Goal: Task Accomplishment & Management: Manage account settings

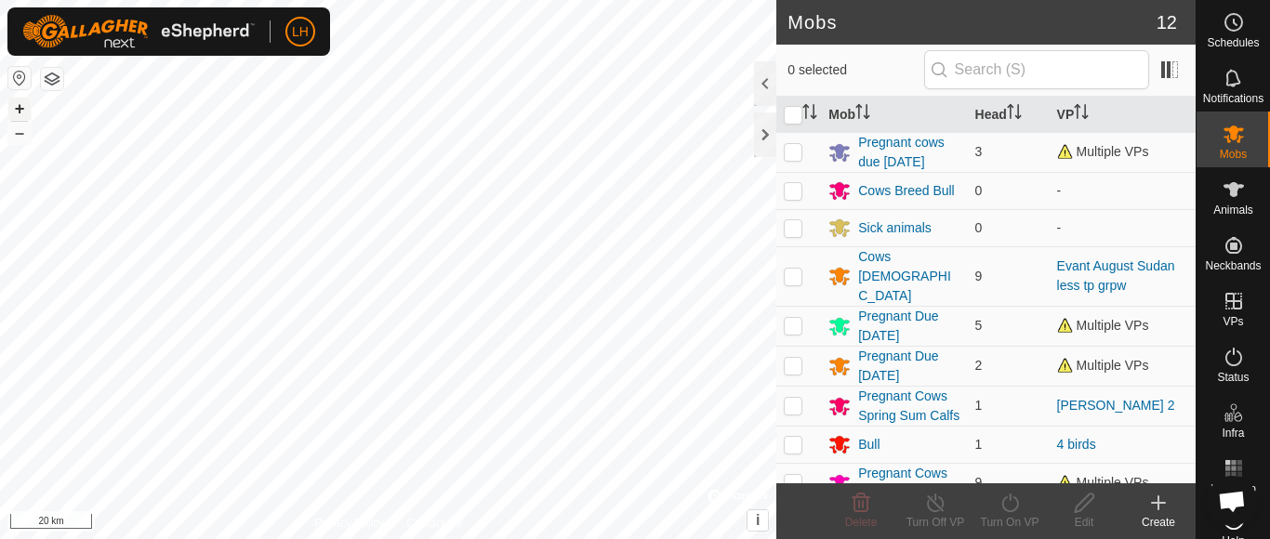
click at [20, 105] on button "+" at bounding box center [19, 109] width 22 height 22
click at [20, 111] on button "+" at bounding box center [19, 109] width 22 height 22
click at [17, 102] on button "+" at bounding box center [19, 109] width 22 height 22
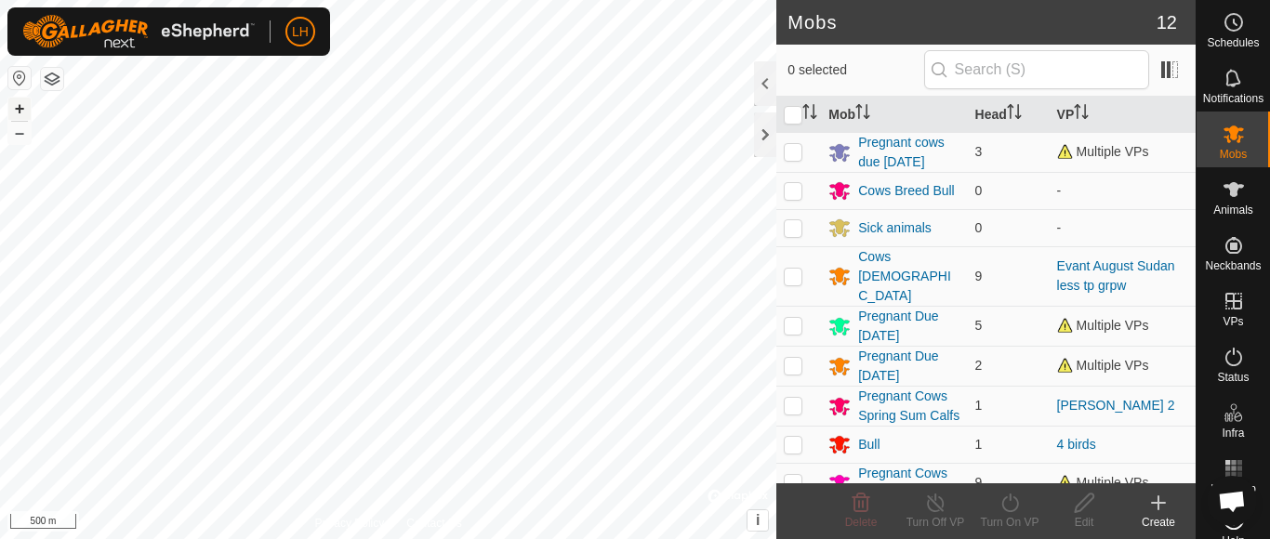
click at [17, 102] on button "+" at bounding box center [19, 109] width 22 height 22
click at [23, 106] on button "+" at bounding box center [19, 109] width 22 height 22
click at [20, 105] on button "+" at bounding box center [19, 109] width 22 height 22
click at [20, 109] on button "+" at bounding box center [19, 109] width 22 height 22
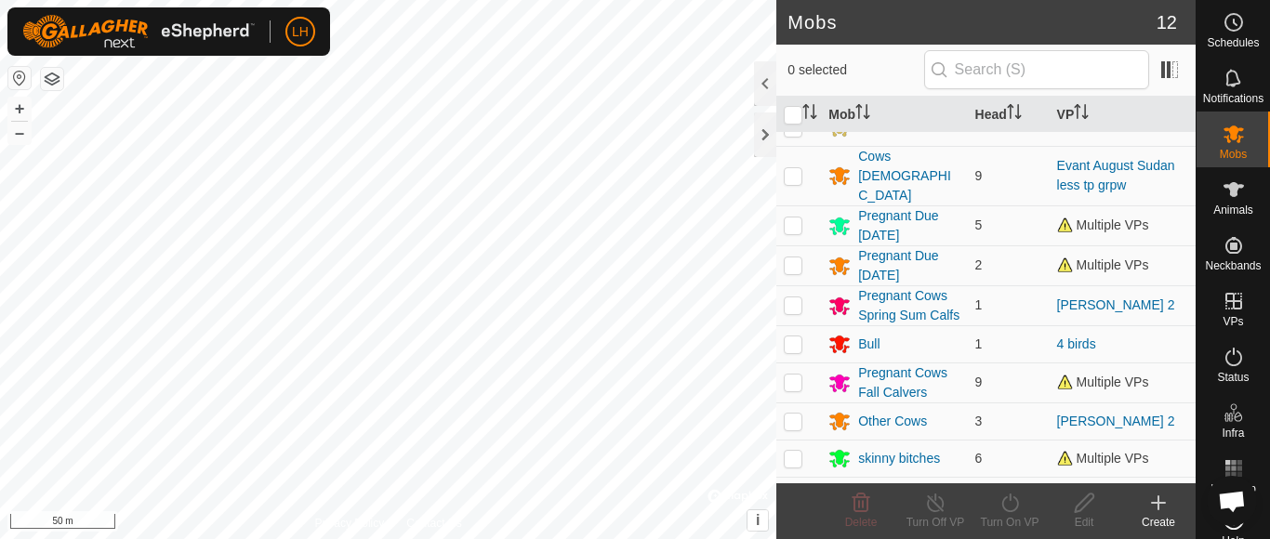
scroll to position [138, 0]
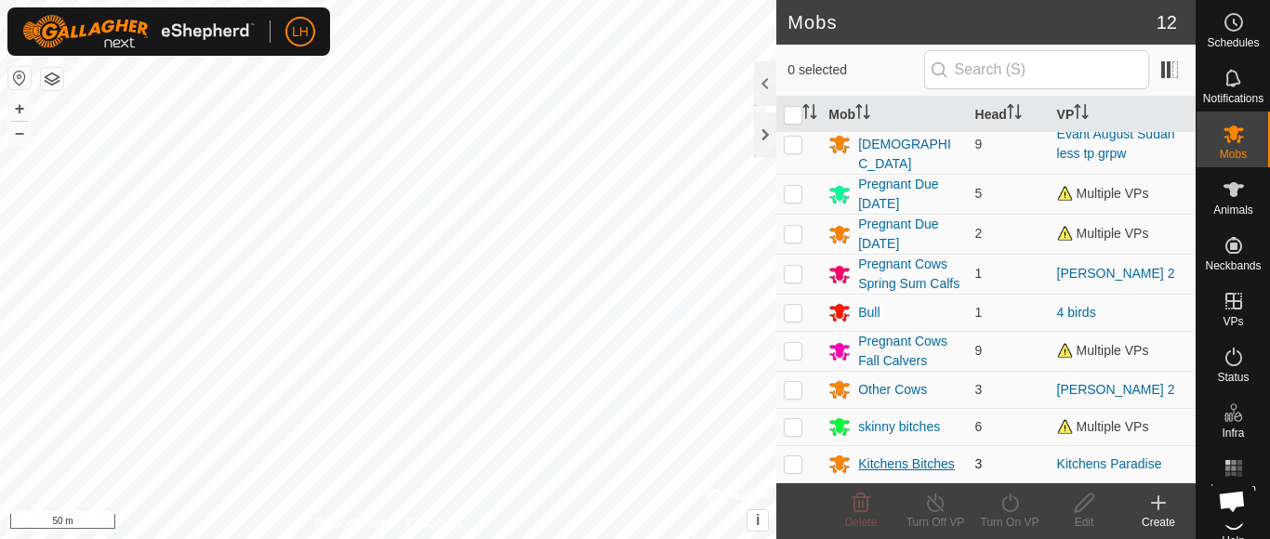
click at [869, 463] on div "Kitchens Bitches" at bounding box center [906, 465] width 97 height 20
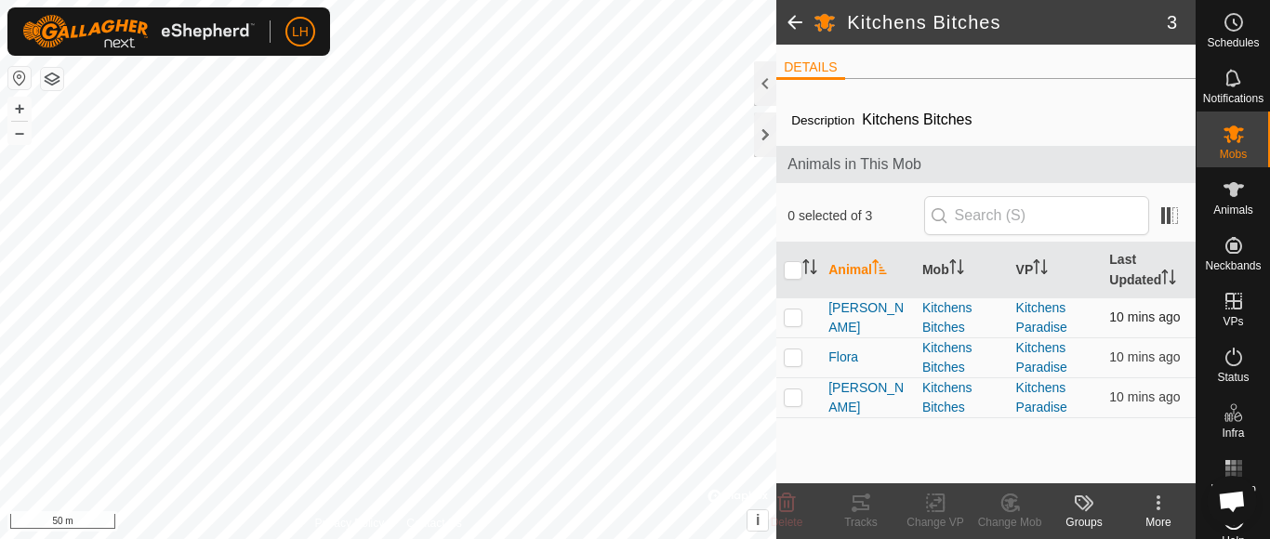
click at [793, 321] on p-checkbox at bounding box center [793, 317] width 19 height 15
checkbox input "true"
click at [793, 354] on p-checkbox at bounding box center [793, 356] width 19 height 15
checkbox input "true"
click at [791, 402] on p-checkbox at bounding box center [793, 396] width 19 height 15
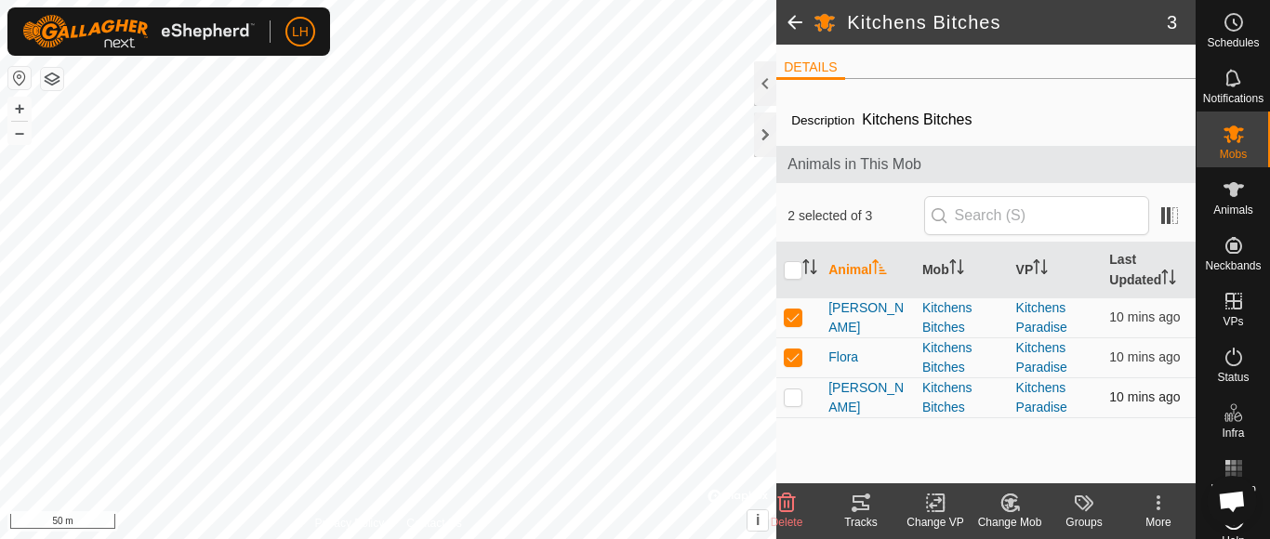
checkbox input "true"
click at [557, 538] on html "LH Schedules Notifications Mobs Animals Neckbands VPs Status Infra Heatmap Help…" at bounding box center [635, 269] width 1270 height 539
click at [19, 108] on button "+" at bounding box center [19, 109] width 22 height 22
click at [791, 321] on p-checkbox at bounding box center [793, 317] width 19 height 15
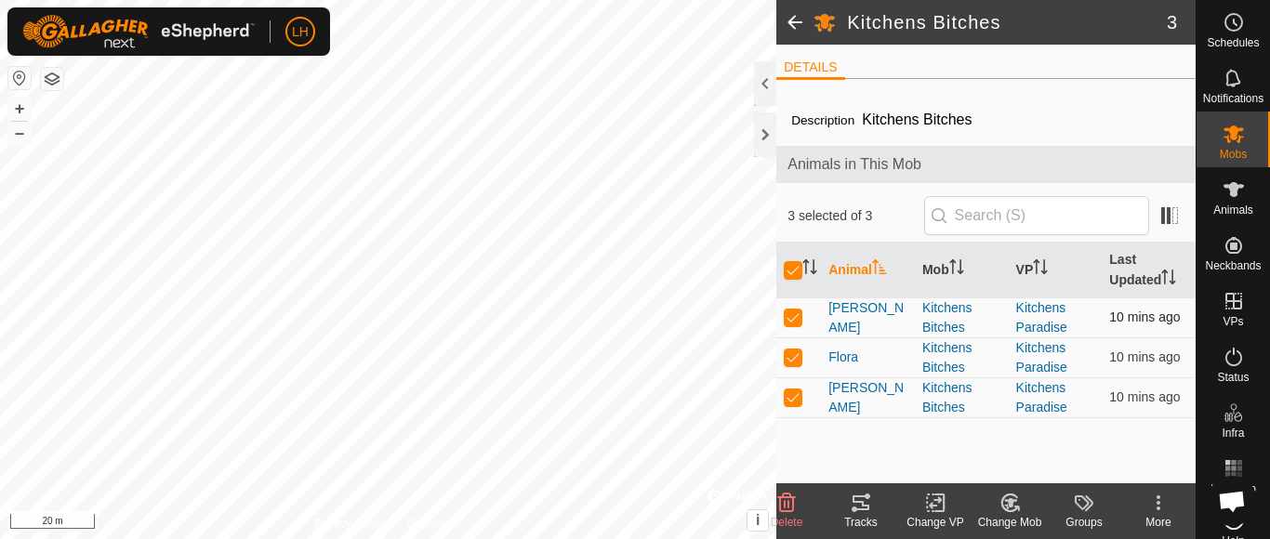
checkbox input "false"
click at [790, 356] on p-checkbox at bounding box center [793, 356] width 19 height 15
checkbox input "false"
click at [790, 393] on p-checkbox at bounding box center [793, 396] width 19 height 15
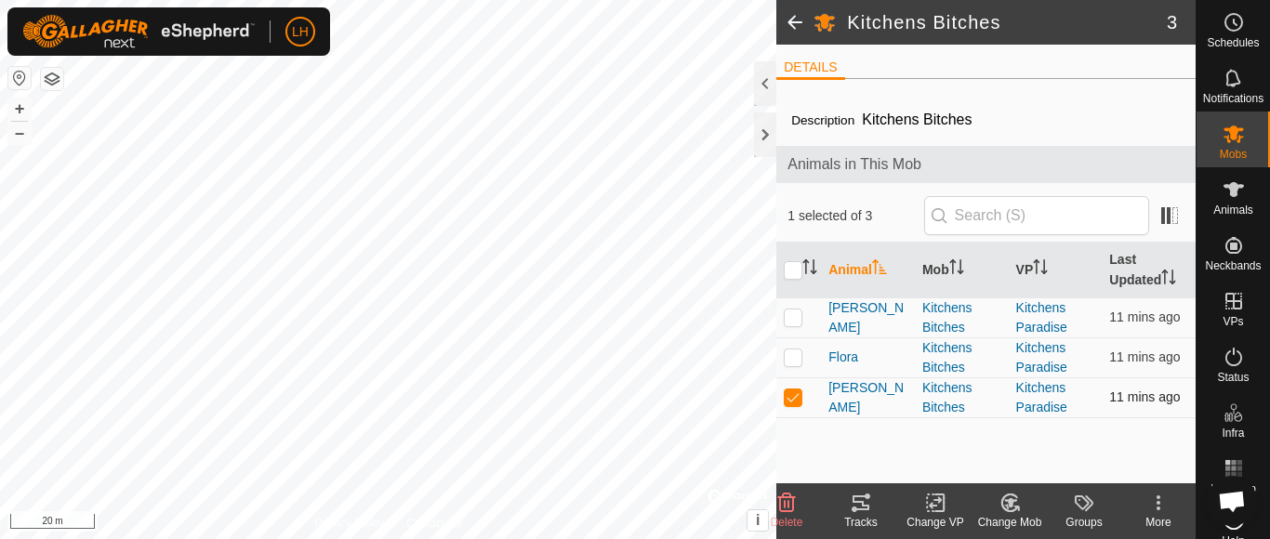
checkbox input "false"
click at [786, 322] on p-checkbox at bounding box center [793, 317] width 19 height 15
click at [786, 317] on p-checkbox at bounding box center [793, 317] width 19 height 15
checkbox input "false"
click at [792, 362] on p-checkbox at bounding box center [793, 356] width 19 height 15
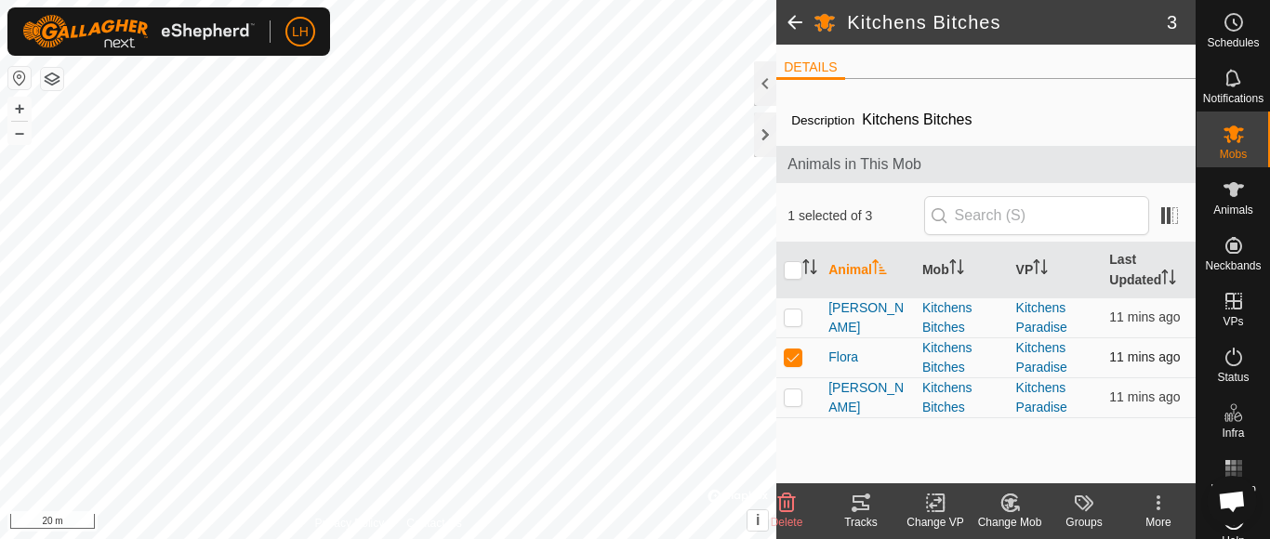
click at [792, 362] on p-checkbox at bounding box center [793, 356] width 19 height 15
checkbox input "false"
click at [792, 398] on p-checkbox at bounding box center [793, 396] width 19 height 15
checkbox input "false"
